Goal: Task Accomplishment & Management: Use online tool/utility

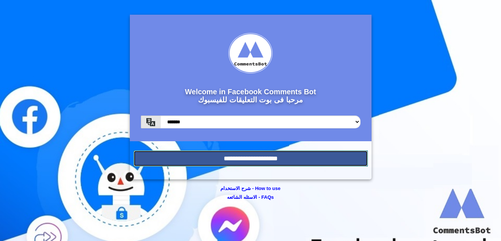
click at [284, 161] on input "**********" at bounding box center [251, 158] width 235 height 16
